Goal: Task Accomplishment & Management: Use online tool/utility

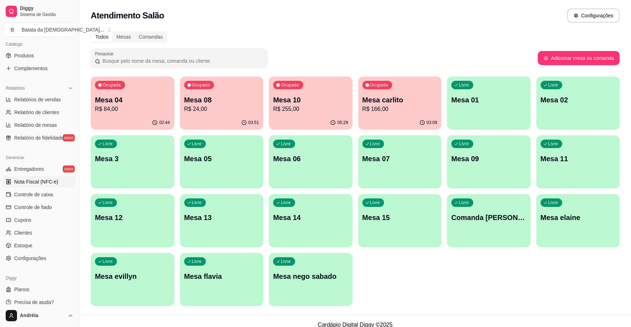
scroll to position [182, 0]
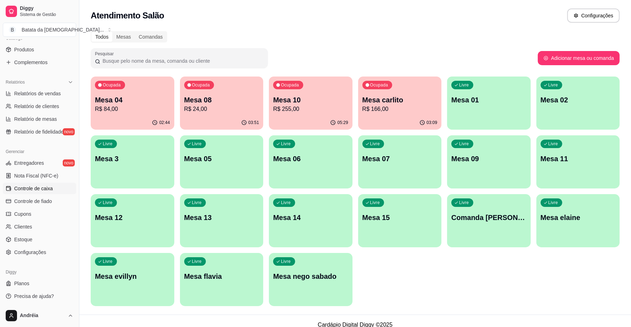
click at [30, 187] on span "Controle de caixa" at bounding box center [33, 188] width 39 height 7
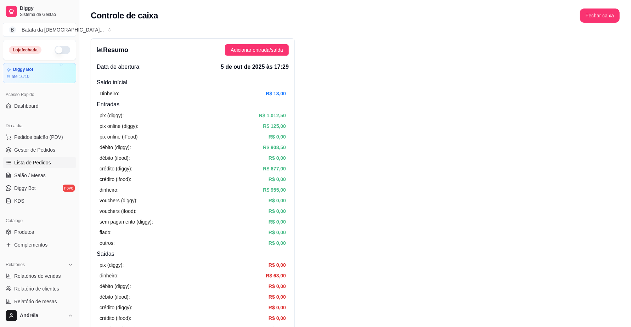
click at [36, 161] on span "Lista de Pedidos" at bounding box center [32, 162] width 37 height 7
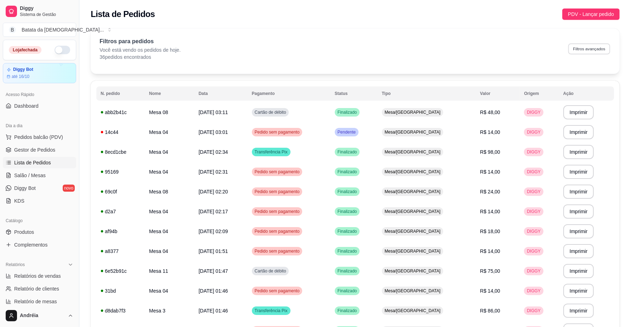
click at [593, 50] on button "Filtros avançados" at bounding box center [589, 48] width 42 height 11
select select "0"
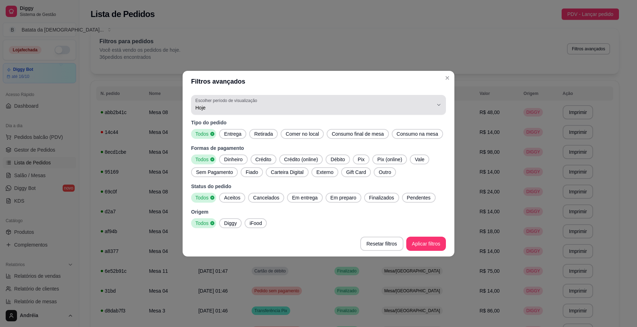
click at [438, 104] on icon "button" at bounding box center [439, 105] width 6 height 6
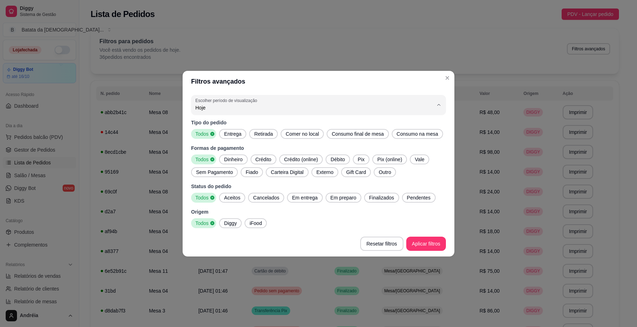
click at [398, 134] on span "Ontem" at bounding box center [315, 135] width 227 height 7
type input "1"
select select "1"
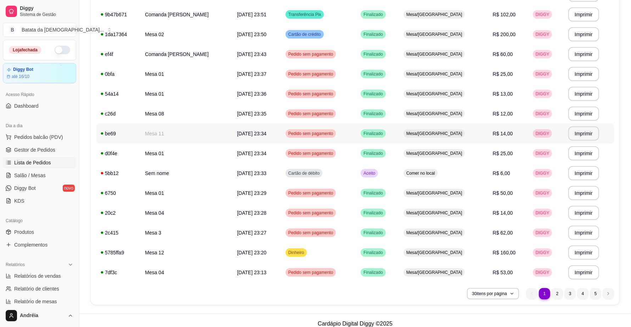
scroll to position [421, 0]
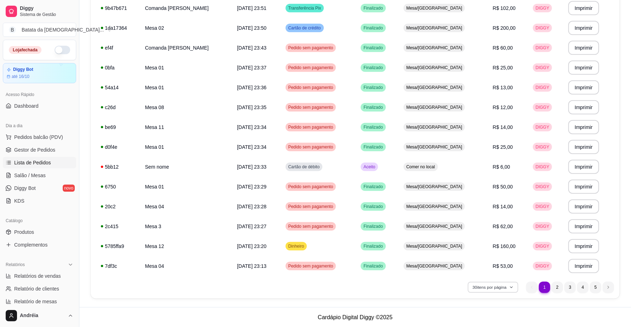
click at [487, 290] on button "30 itens por página" at bounding box center [492, 287] width 50 height 11
click at [485, 274] on span "100 pedidos" at bounding box center [492, 270] width 59 height 7
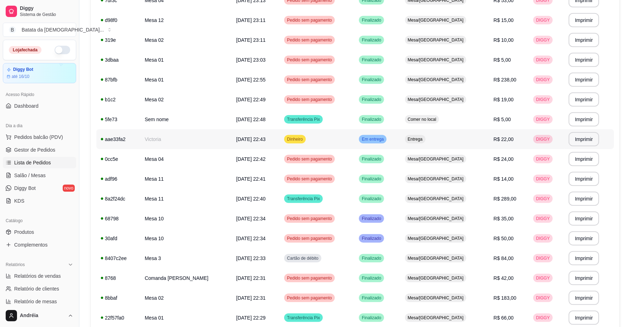
scroll to position [731, 0]
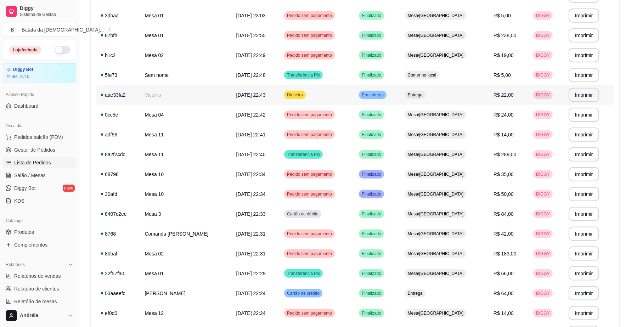
click at [385, 93] on span "Em entrega" at bounding box center [372, 95] width 25 height 6
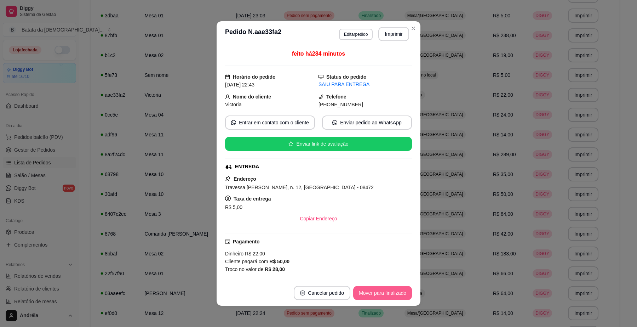
click at [385, 296] on button "Mover para finalizado" at bounding box center [382, 293] width 59 height 14
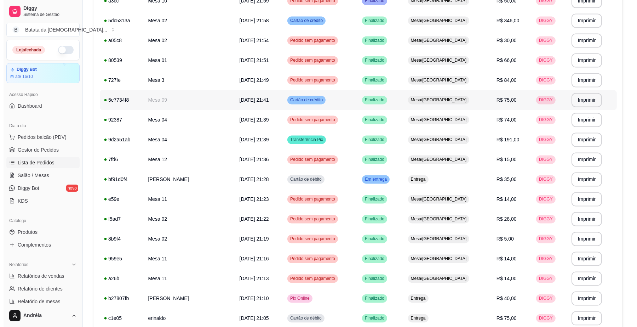
scroll to position [1262, 0]
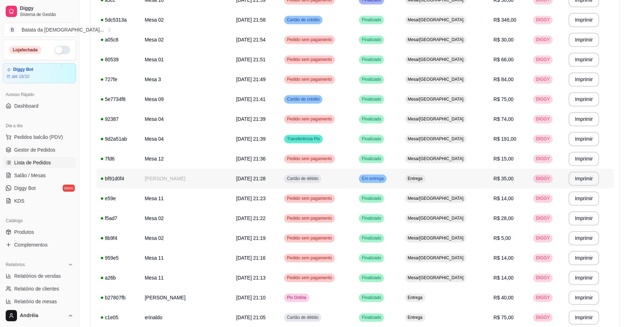
click at [386, 174] on div "Em entrega" at bounding box center [373, 178] width 28 height 8
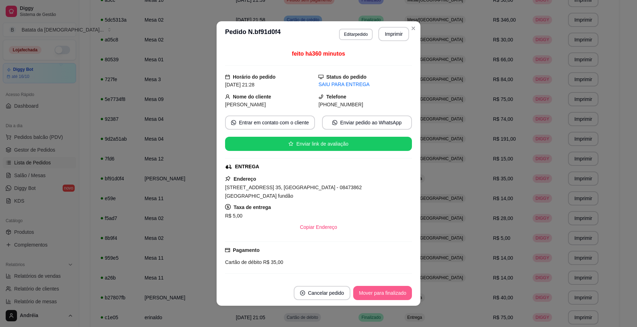
click at [384, 291] on button "Mover para finalizado" at bounding box center [382, 293] width 59 height 14
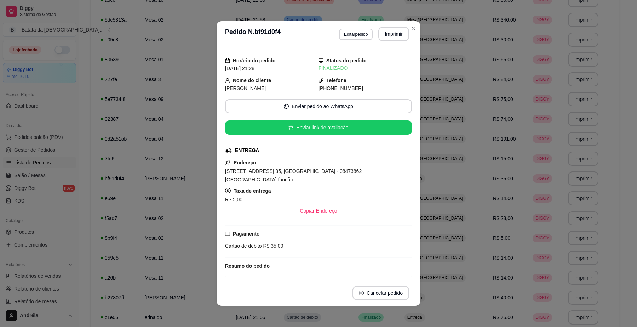
click at [437, 245] on td "Mesa/[GEOGRAPHIC_DATA]" at bounding box center [445, 238] width 89 height 20
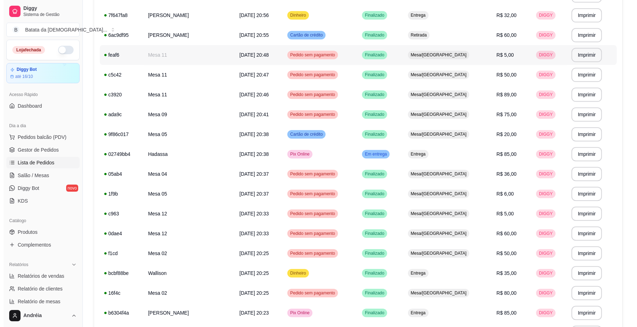
scroll to position [1705, 0]
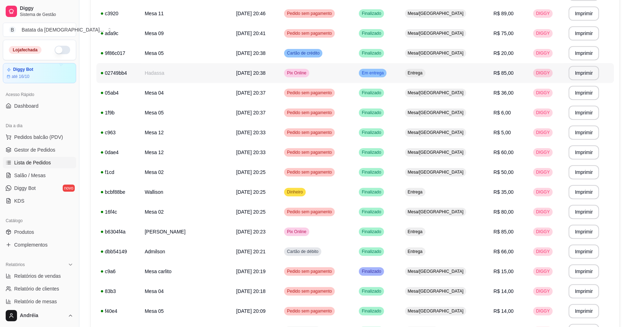
click at [391, 80] on td "Em entrega" at bounding box center [377, 73] width 46 height 20
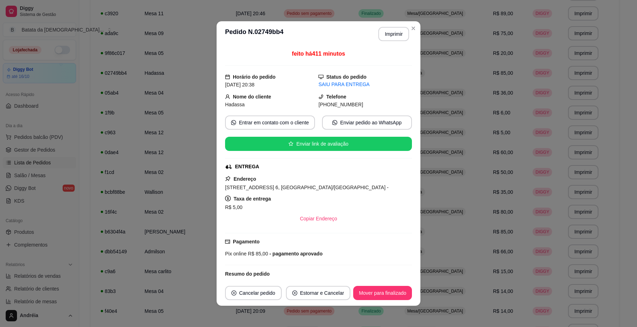
drag, startPoint x: 391, startPoint y: 80, endPoint x: 397, endPoint y: 75, distance: 8.4
click at [397, 75] on div "Status do pedido SAIU PARA ENTREGA" at bounding box center [365, 81] width 93 height 16
click at [368, 296] on button "Mover para finalizado" at bounding box center [382, 293] width 57 height 14
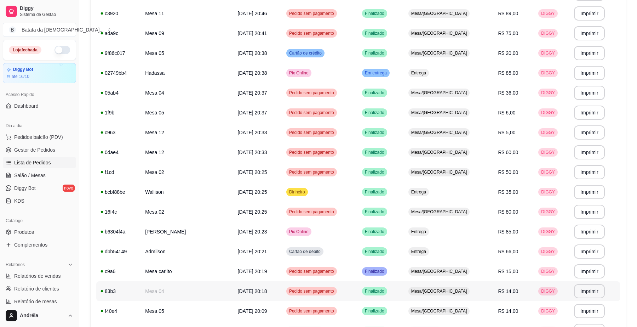
click at [461, 281] on td "Mesa/[GEOGRAPHIC_DATA]" at bounding box center [449, 291] width 90 height 20
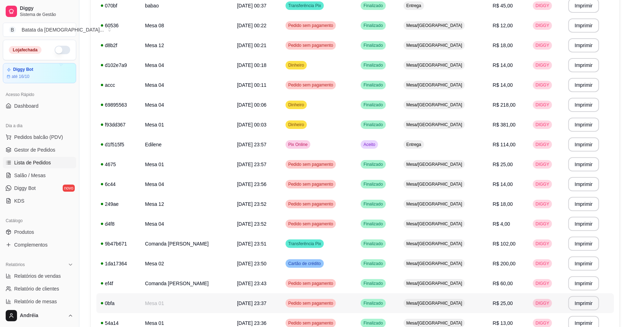
scroll to position [171, 0]
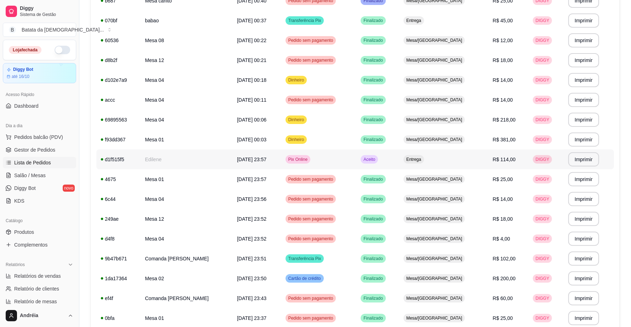
click at [378, 162] on div "Aceito" at bounding box center [368, 159] width 17 height 8
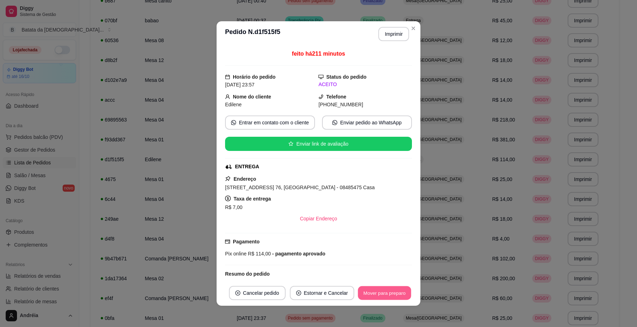
click at [370, 291] on button "Mover para preparo" at bounding box center [384, 293] width 53 height 14
click at [386, 293] on button "Mover para entrega" at bounding box center [385, 293] width 55 height 14
click at [388, 295] on button "Mover para finalizado" at bounding box center [382, 293] width 59 height 14
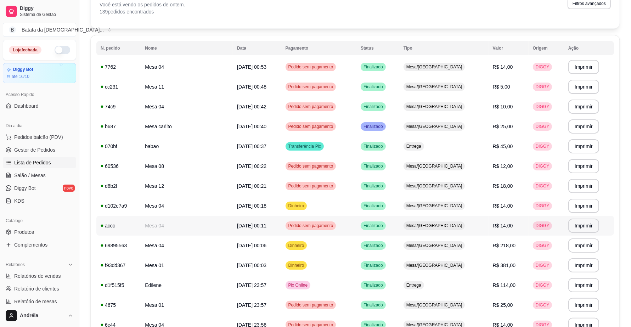
scroll to position [0, 0]
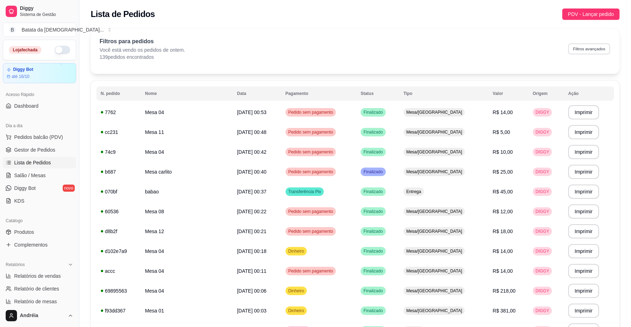
click at [572, 47] on button "Filtros avançados" at bounding box center [589, 48] width 42 height 11
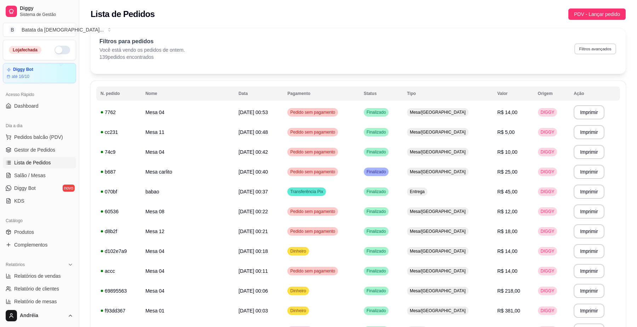
select select "1"
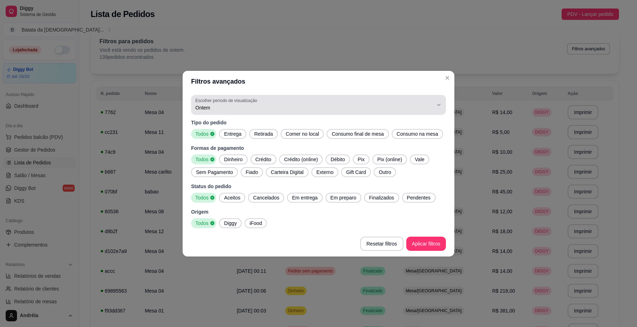
click at [427, 110] on span "Ontem" at bounding box center [314, 107] width 238 height 7
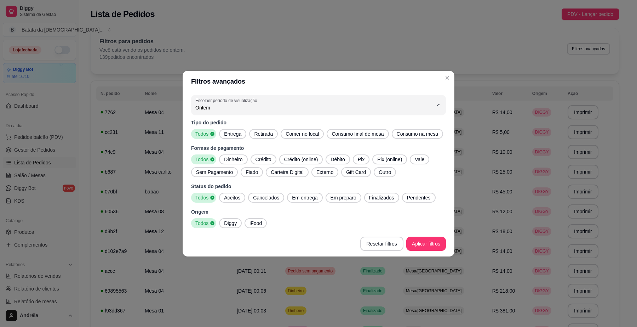
click at [421, 123] on span "Hoje" at bounding box center [315, 124] width 227 height 7
type input "0"
select select "0"
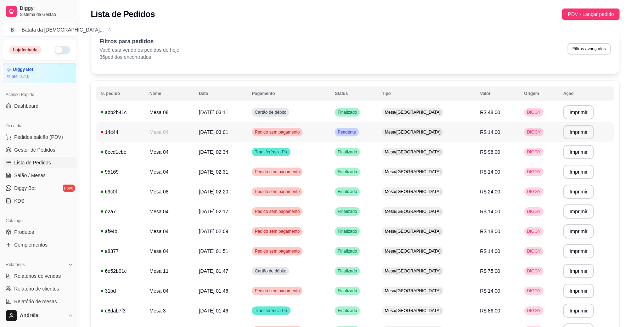
click at [357, 130] on span "Pendente" at bounding box center [346, 132] width 21 height 6
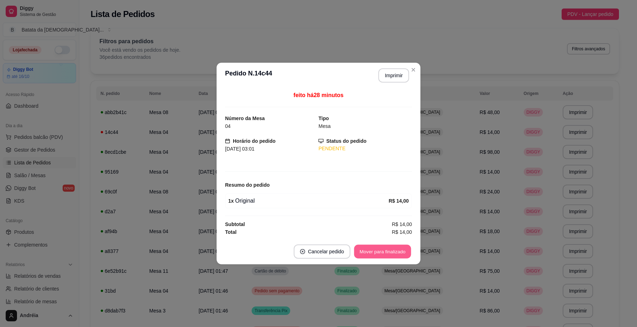
click at [399, 247] on button "Mover para finalizado" at bounding box center [382, 252] width 57 height 14
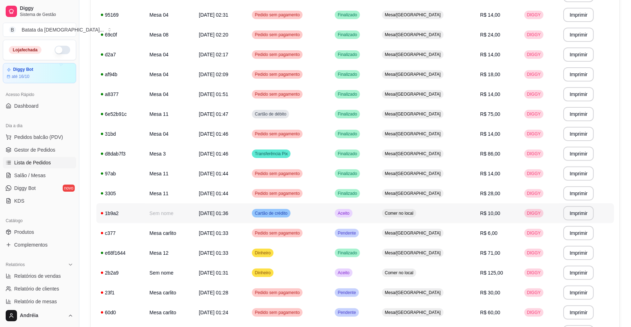
scroll to position [177, 0]
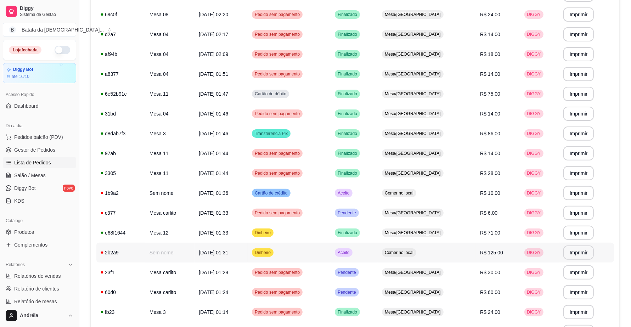
click at [352, 255] on div "Aceito" at bounding box center [343, 252] width 17 height 8
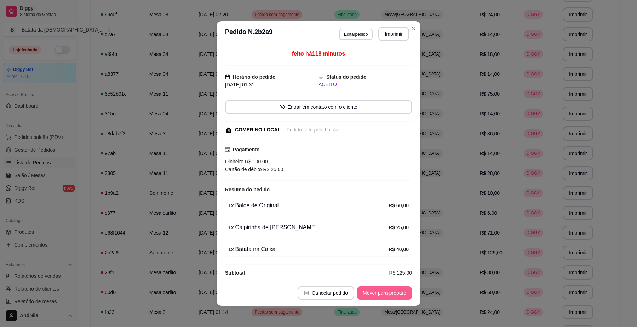
click at [388, 289] on button "Mover para preparo" at bounding box center [384, 293] width 55 height 14
click at [388, 289] on button "Mover para retirada disponível" at bounding box center [373, 293] width 76 height 14
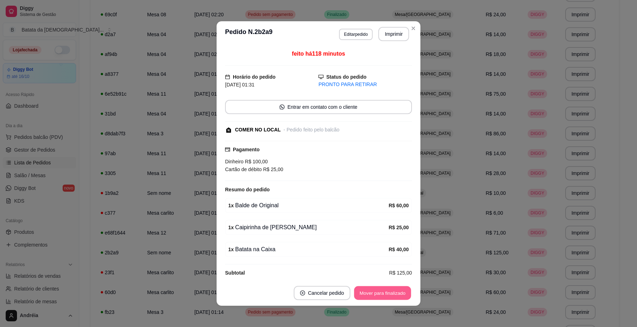
click at [388, 291] on button "Mover para finalizado" at bounding box center [382, 293] width 57 height 14
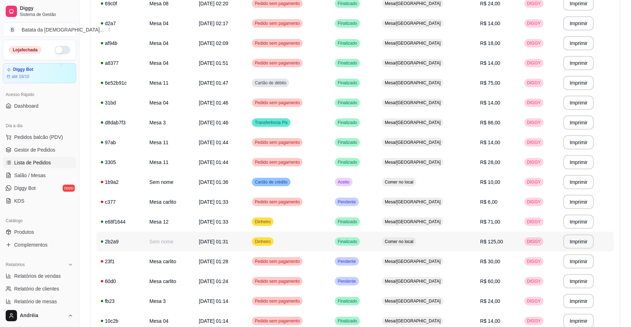
scroll to position [221, 0]
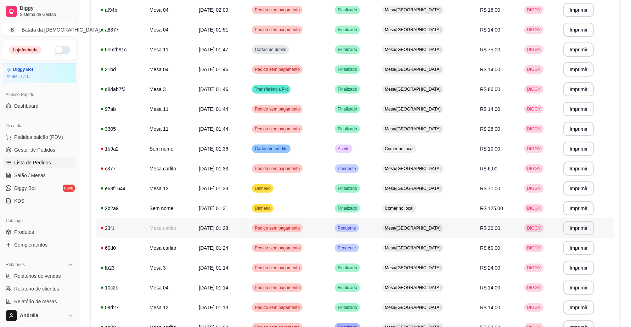
click at [360, 222] on td "Pendente" at bounding box center [353, 228] width 47 height 20
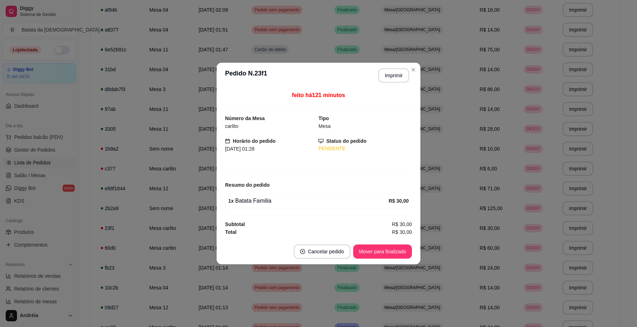
click at [373, 260] on footer "Cancelar pedido Mover para finalizado" at bounding box center [319, 251] width 204 height 25
click at [375, 258] on button "Mover para finalizado" at bounding box center [382, 252] width 57 height 14
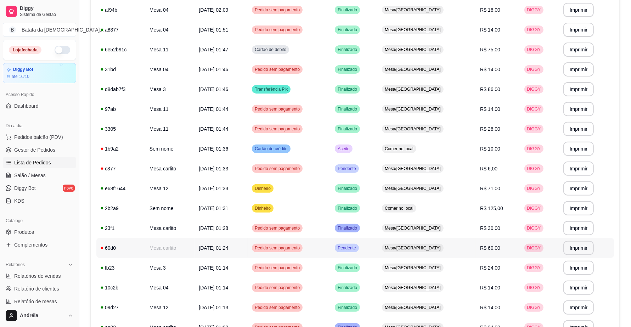
click at [358, 251] on div "Pendente" at bounding box center [347, 248] width 24 height 8
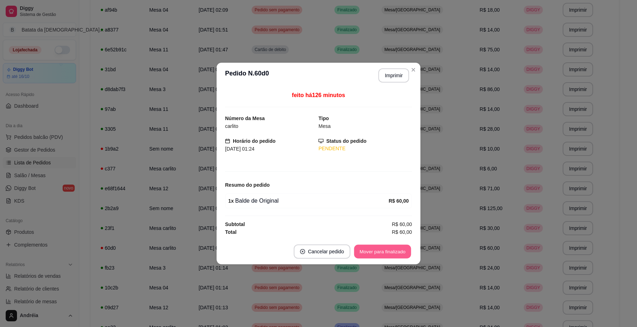
click at [388, 256] on button "Mover para finalizado" at bounding box center [382, 252] width 57 height 14
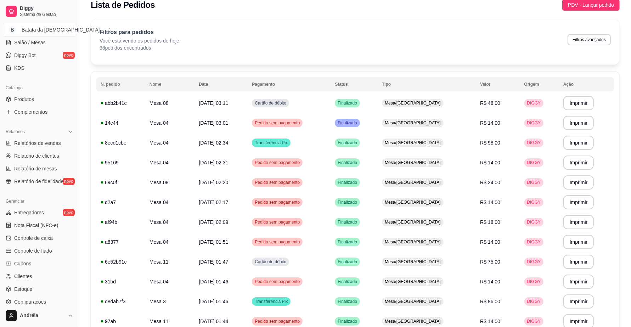
scroll to position [177, 0]
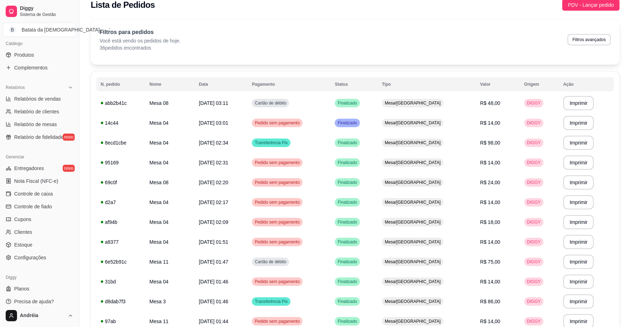
click at [38, 194] on span "Controle de caixa" at bounding box center [33, 193] width 39 height 7
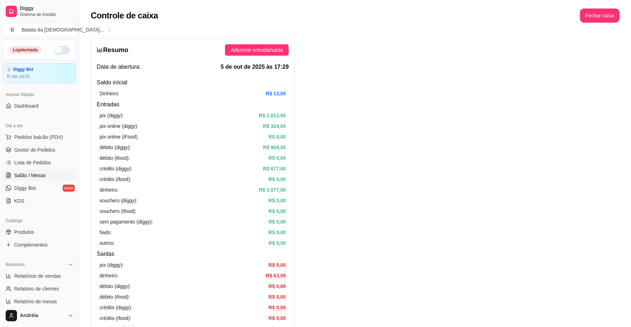
click at [36, 176] on span "Salão / Mesas" at bounding box center [30, 175] width 32 height 7
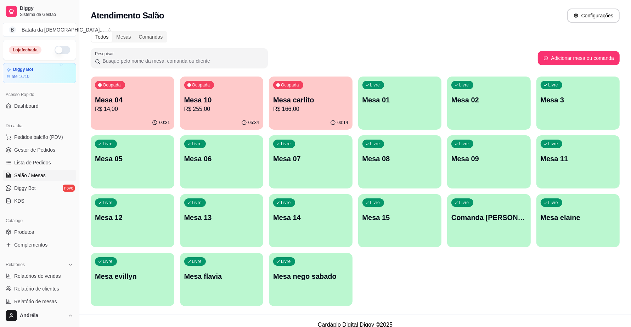
click at [126, 106] on p "R$ 14,00" at bounding box center [132, 109] width 75 height 8
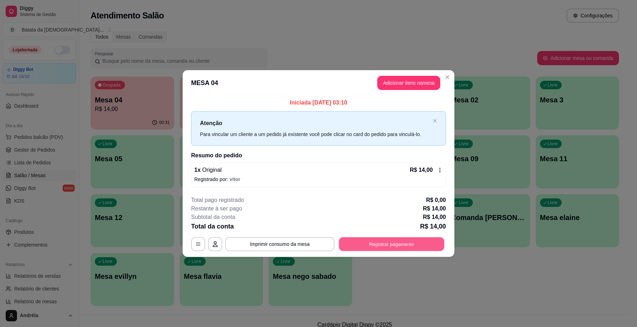
click at [411, 245] on button "Registrar pagamento" at bounding box center [392, 244] width 106 height 14
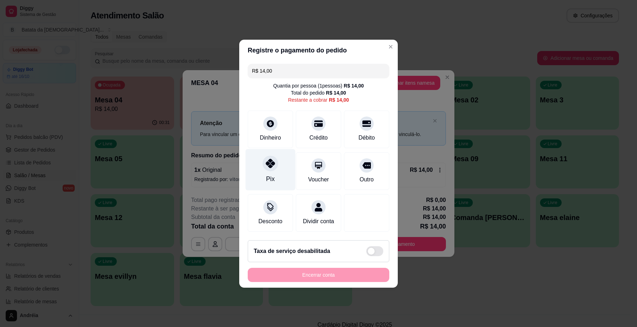
click at [273, 165] on div at bounding box center [271, 163] width 16 height 16
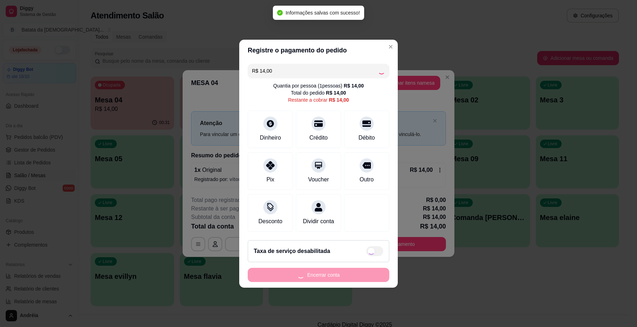
type input "R$ 0,00"
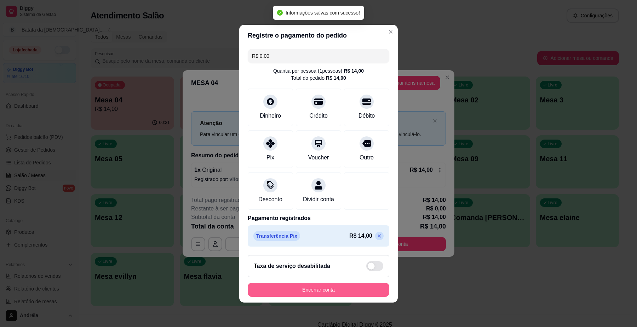
click at [324, 291] on button "Encerrar conta" at bounding box center [319, 290] width 142 height 14
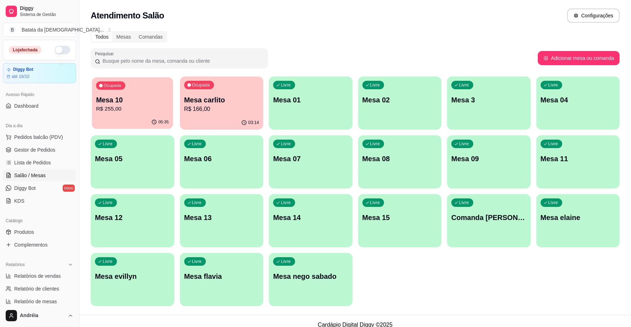
click at [140, 117] on div "05:35" at bounding box center [132, 121] width 81 height 13
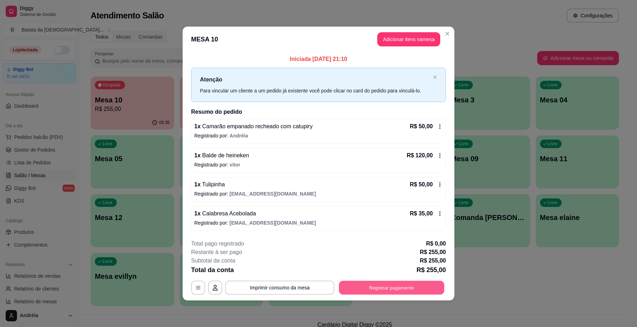
click at [376, 288] on button "Registrar pagamento" at bounding box center [392, 288] width 106 height 14
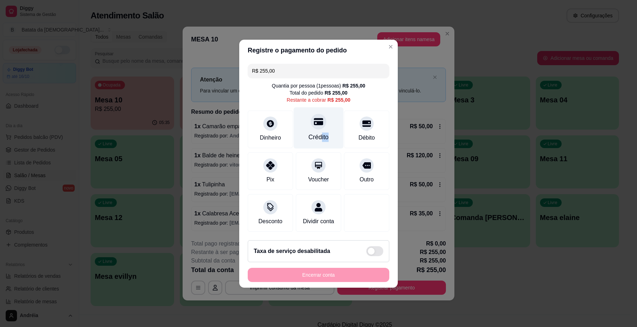
drag, startPoint x: 318, startPoint y: 133, endPoint x: 331, endPoint y: 137, distance: 14.3
click at [331, 137] on div "Crédito" at bounding box center [319, 127] width 50 height 41
click at [330, 136] on div "Crédito" at bounding box center [319, 127] width 50 height 41
type input "R$ 0,00"
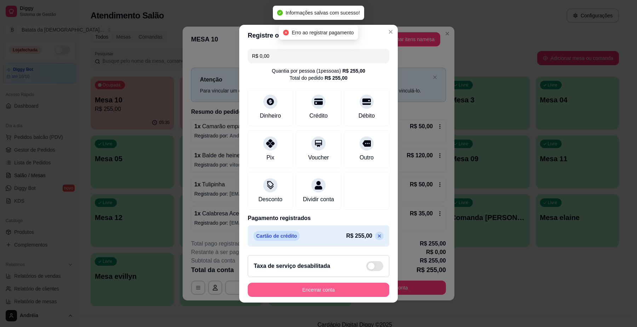
click at [304, 297] on button "Encerrar conta" at bounding box center [319, 290] width 142 height 14
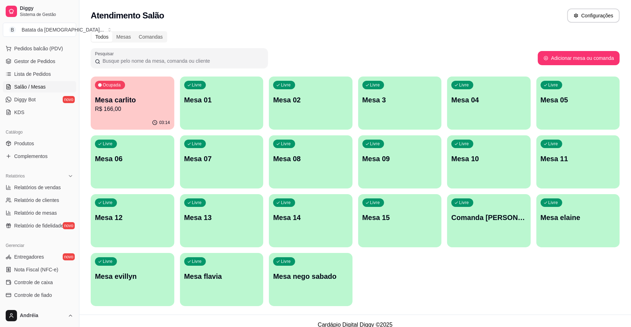
scroll to position [44, 0]
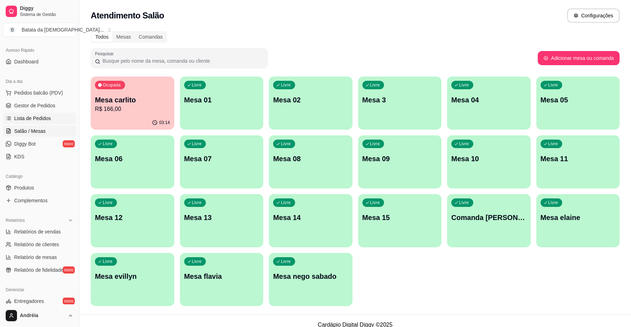
click at [39, 119] on span "Lista de Pedidos" at bounding box center [32, 118] width 37 height 7
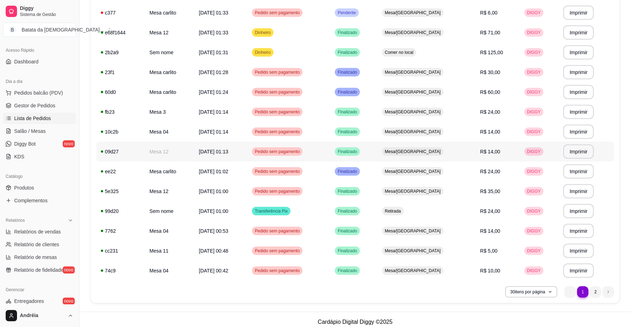
scroll to position [421, 0]
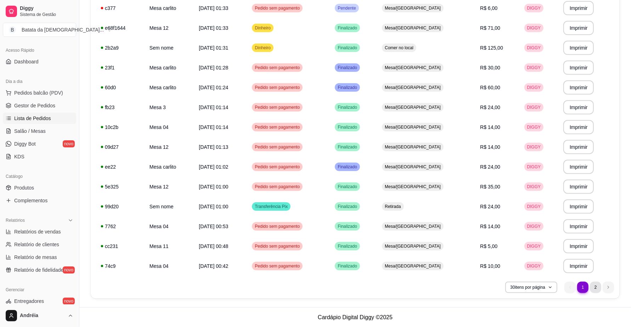
click at [597, 288] on li "2" at bounding box center [595, 287] width 11 height 11
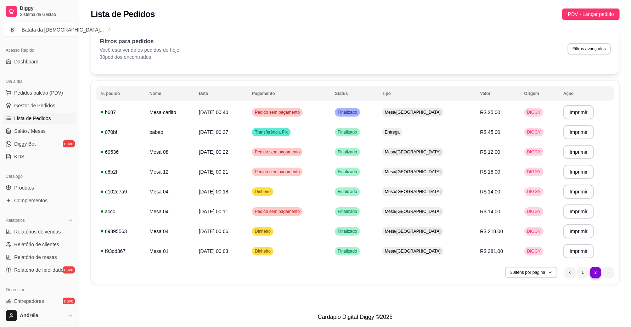
scroll to position [0, 0]
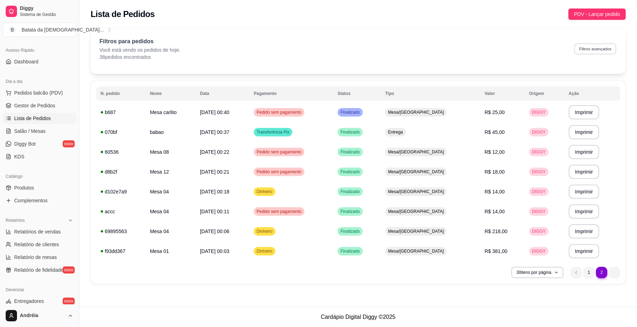
click at [581, 51] on button "Filtros avançados" at bounding box center [596, 48] width 42 height 11
select select "0"
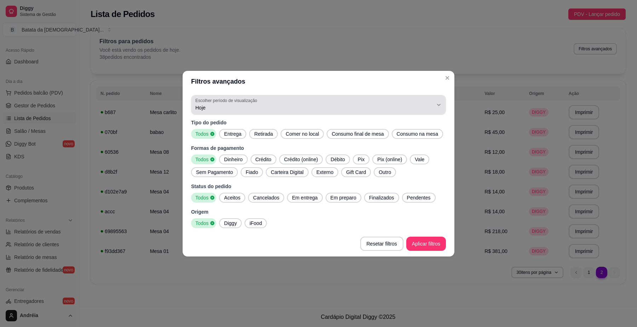
click at [333, 111] on span "Hoje" at bounding box center [314, 107] width 238 height 7
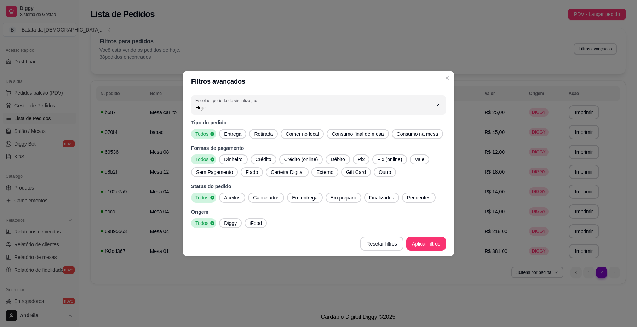
click at [329, 133] on span "Ontem" at bounding box center [315, 135] width 227 height 7
type input "1"
select select "1"
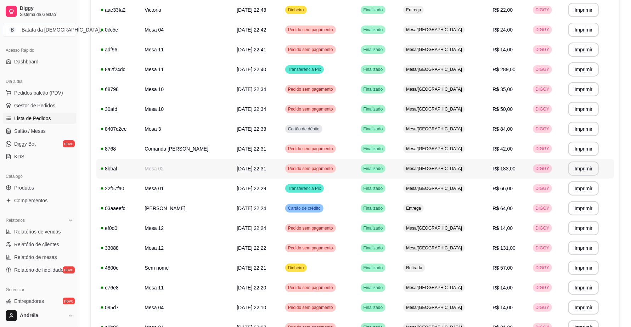
scroll to position [421, 0]
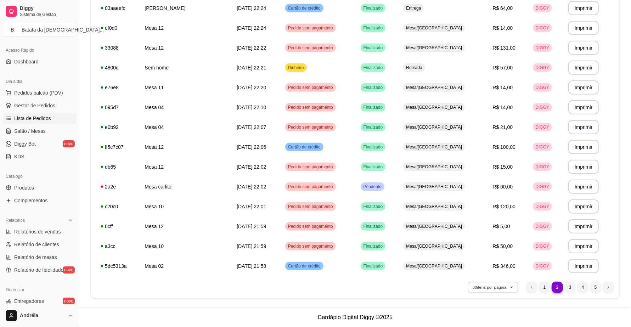
click at [488, 288] on button "30 itens por página" at bounding box center [492, 287] width 50 height 11
click at [488, 274] on span "100 pedidos" at bounding box center [492, 270] width 59 height 7
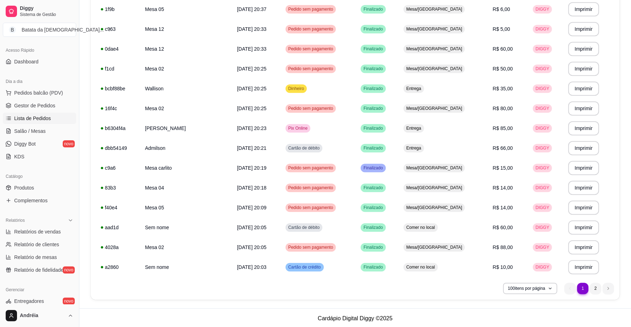
scroll to position [1809, 0]
click at [550, 287] on icon "button" at bounding box center [549, 288] width 4 height 4
click at [550, 287] on icon "button" at bounding box center [549, 287] width 2 height 1
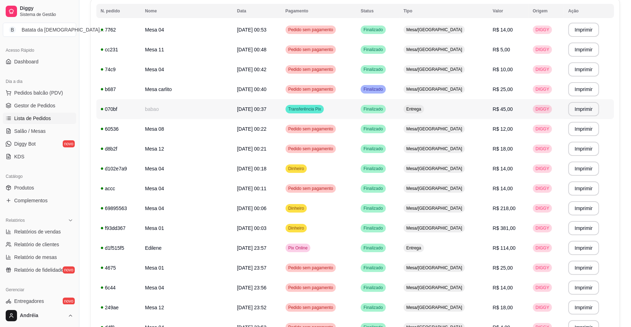
scroll to position [38, 0]
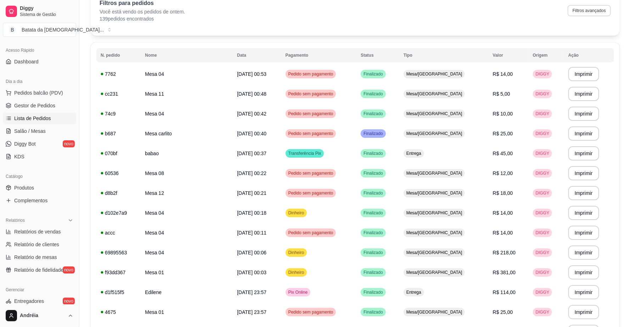
click at [595, 10] on button "Filtros avançados" at bounding box center [588, 10] width 43 height 11
select select "1"
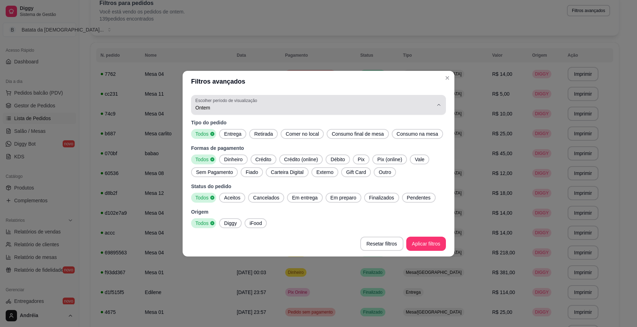
click at [399, 107] on span "Ontem" at bounding box center [314, 107] width 238 height 7
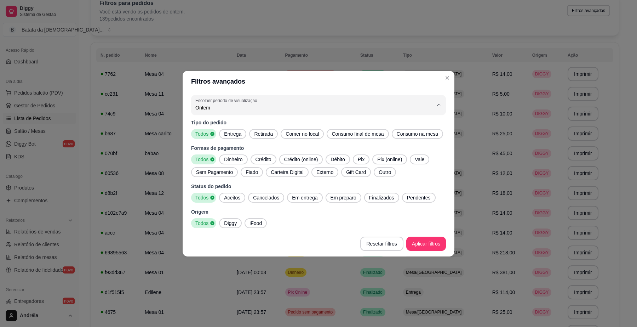
click at [359, 121] on span "Hoje" at bounding box center [315, 124] width 227 height 7
type input "0"
select select "0"
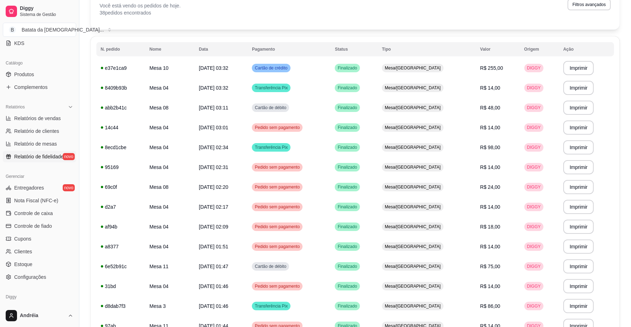
scroll to position [177, 0]
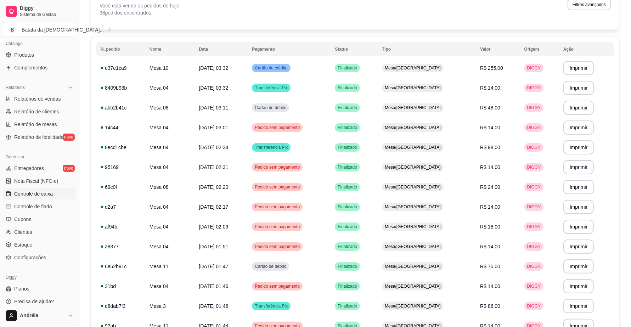
click at [47, 195] on span "Controle de caixa" at bounding box center [33, 193] width 39 height 7
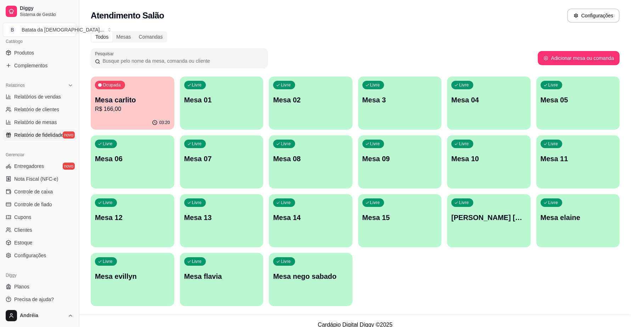
scroll to position [182, 0]
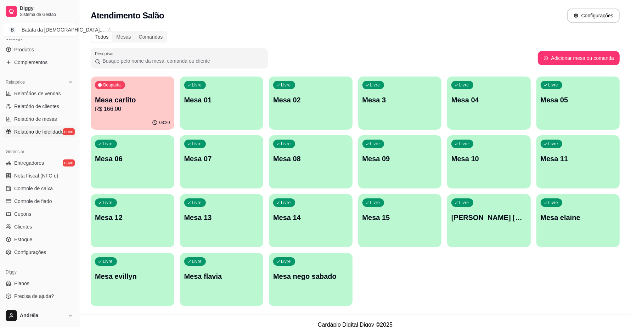
click at [31, 185] on span "Controle de caixa" at bounding box center [33, 188] width 39 height 7
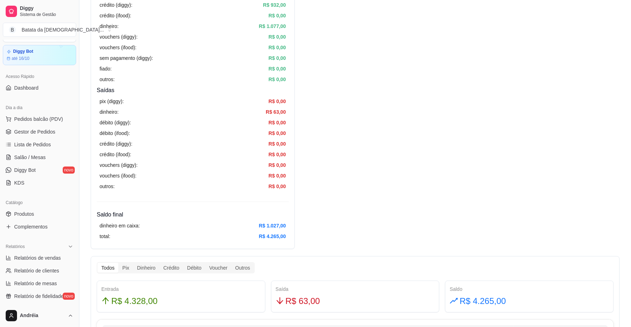
scroll to position [5, 0]
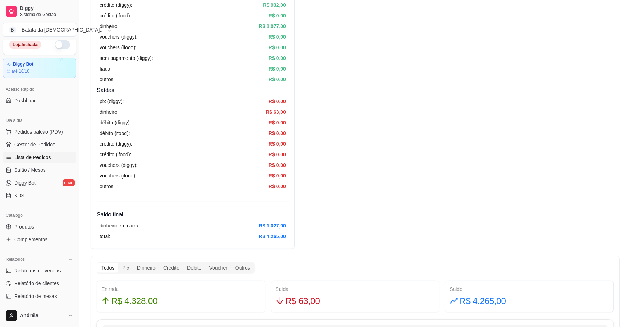
click at [41, 156] on span "Lista de Pedidos" at bounding box center [32, 157] width 37 height 7
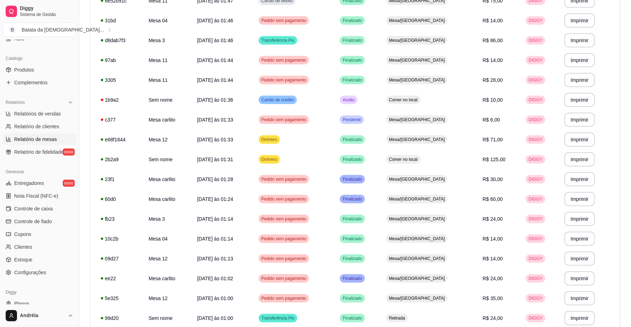
scroll to position [182, 0]
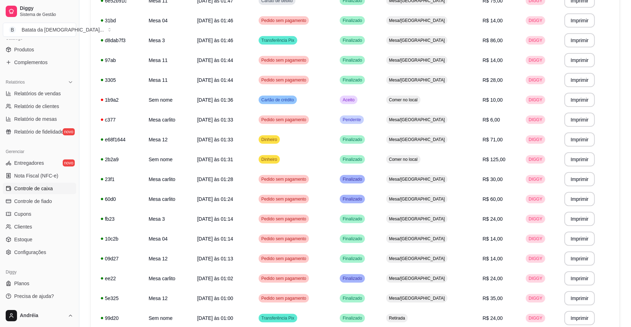
click at [32, 187] on span "Controle de caixa" at bounding box center [33, 188] width 39 height 7
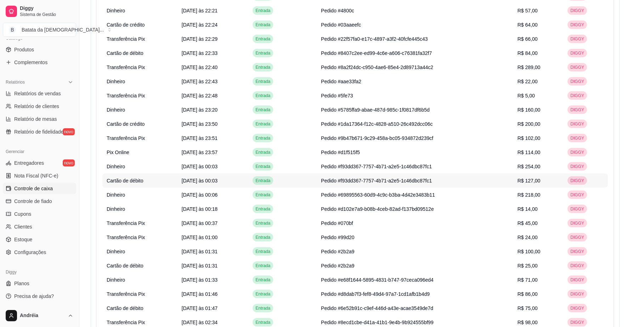
scroll to position [885, 0]
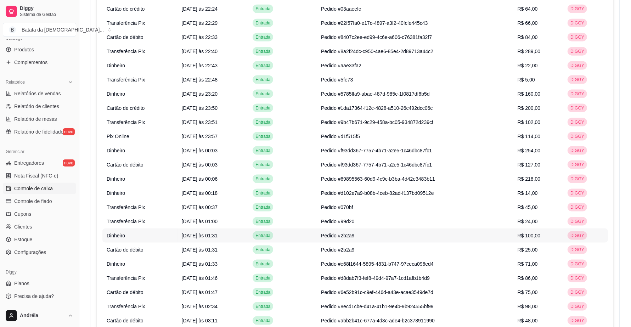
click at [309, 234] on td "Entrada" at bounding box center [282, 235] width 68 height 14
click at [389, 228] on td "Pedido #2b2a9" at bounding box center [415, 235] width 197 height 14
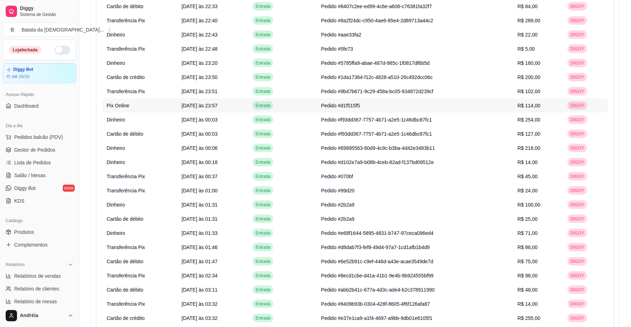
scroll to position [960, 0]
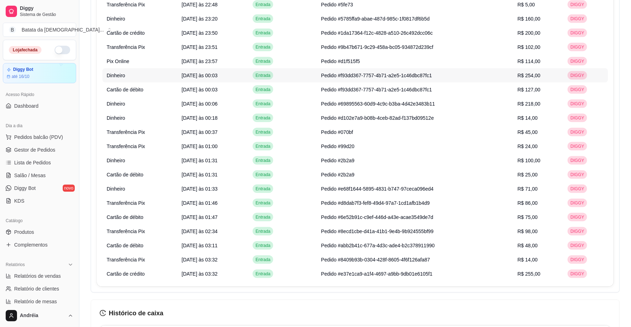
click at [563, 79] on td "R$ 254,00" at bounding box center [538, 75] width 50 height 14
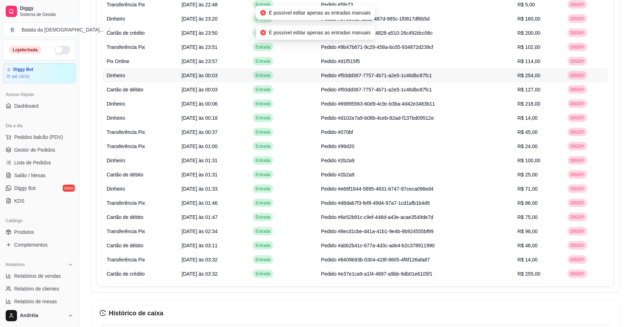
click at [563, 79] on td "R$ 254,00" at bounding box center [538, 75] width 50 height 14
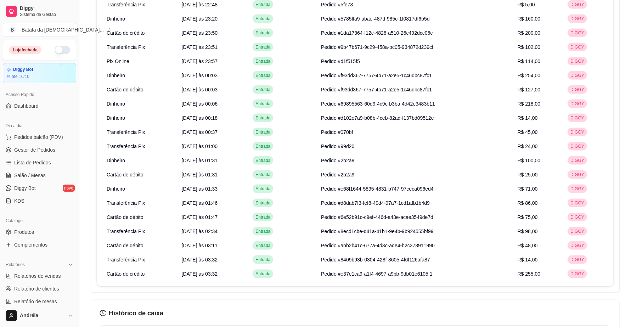
drag, startPoint x: 567, startPoint y: 71, endPoint x: 608, endPoint y: 171, distance: 107.8
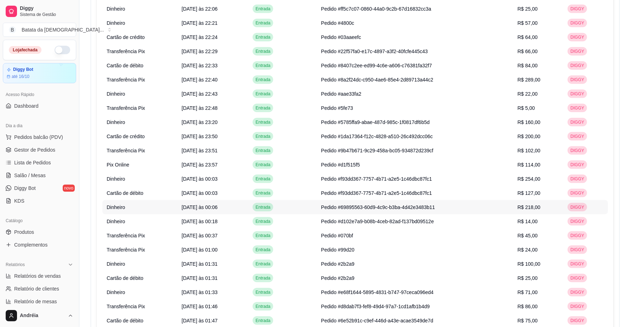
scroll to position [872, 0]
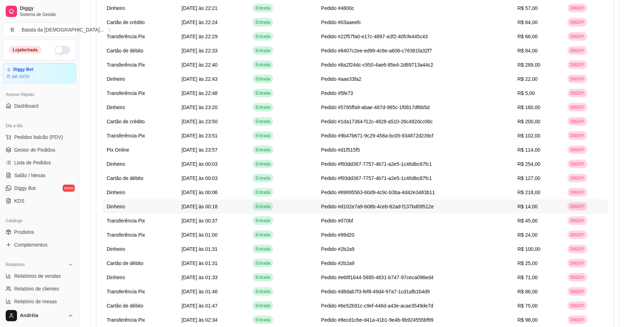
click at [583, 208] on span "DIGGY" at bounding box center [577, 207] width 17 height 6
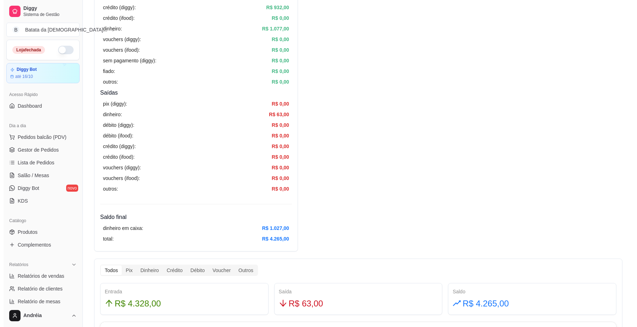
scroll to position [0, 0]
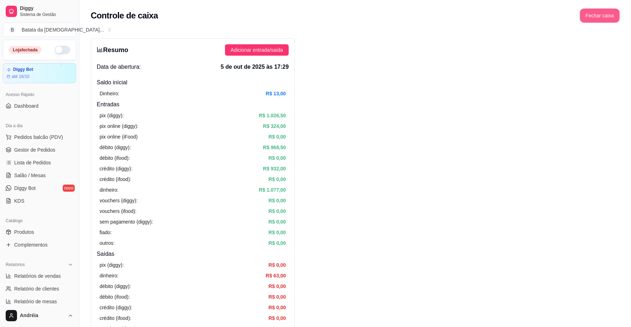
click at [590, 15] on button "Fechar caixa" at bounding box center [600, 15] width 40 height 14
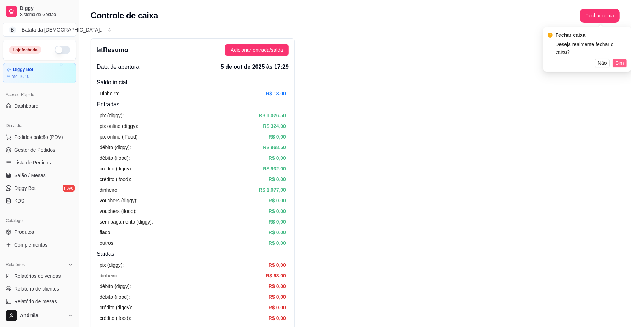
click at [621, 59] on span "Sim" at bounding box center [619, 63] width 8 height 8
